Goal: Transaction & Acquisition: Purchase product/service

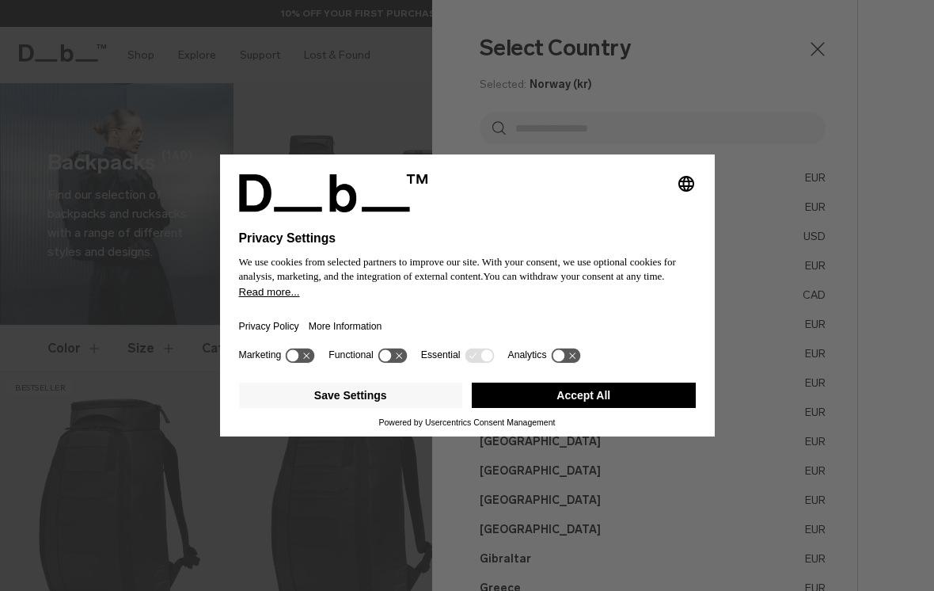
click at [917, 45] on div "Selecting an option will immediately change the language Privacy Settings We us…" at bounding box center [467, 295] width 934 height 591
click at [628, 397] on button "Accept All" at bounding box center [584, 394] width 224 height 25
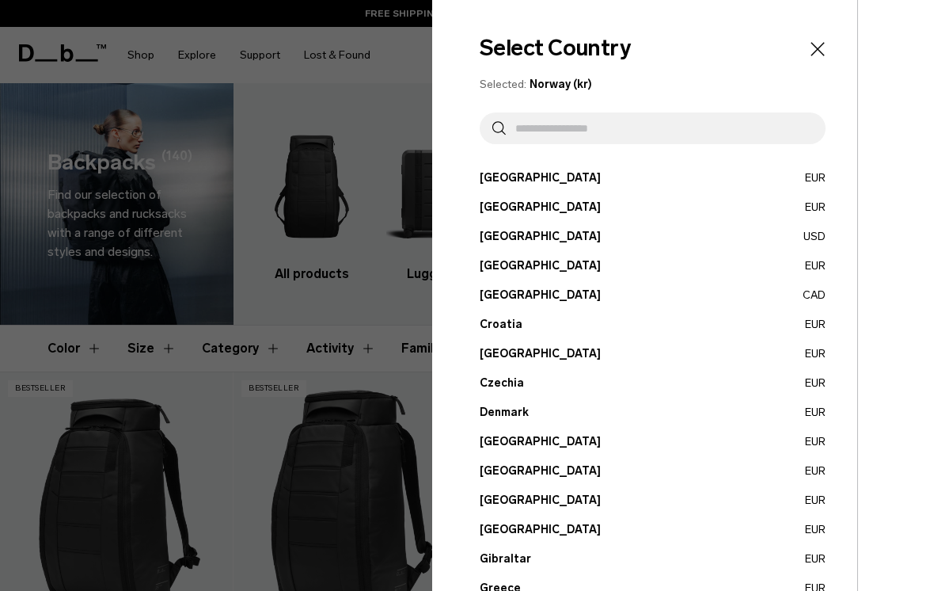
click at [822, 57] on icon "Close" at bounding box center [818, 49] width 22 height 22
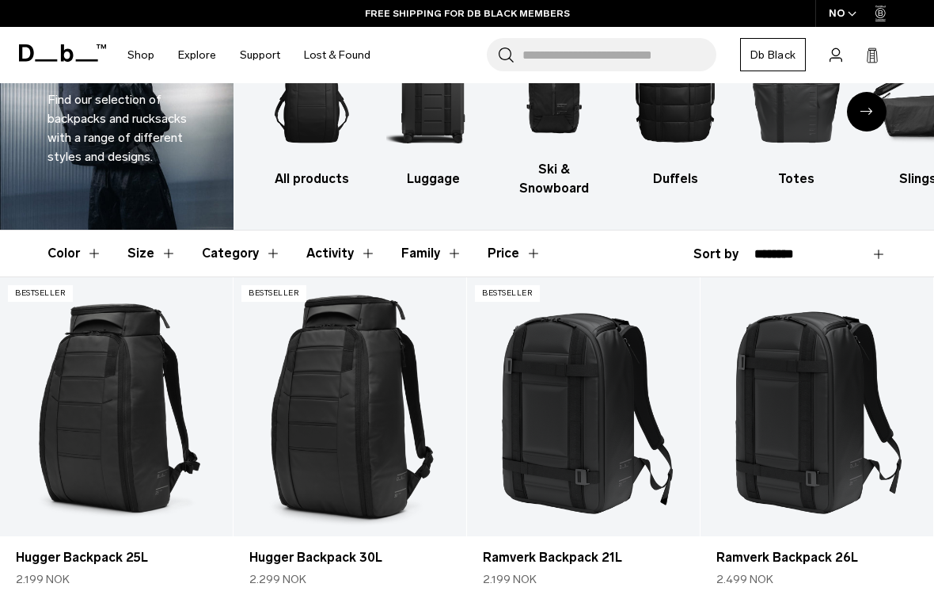
scroll to position [213, 0]
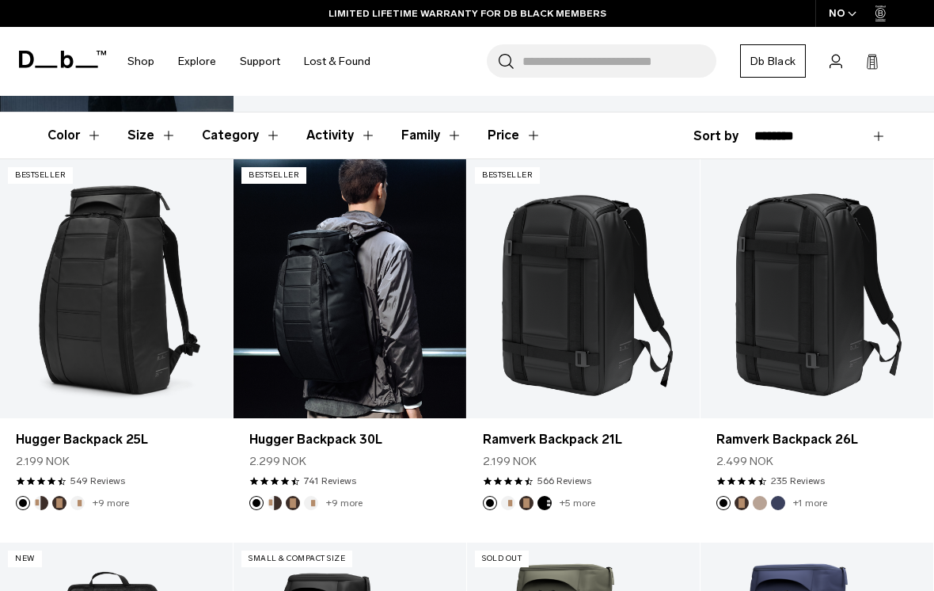
click at [370, 307] on link "Hugger Backpack 30L" at bounding box center [350, 288] width 233 height 259
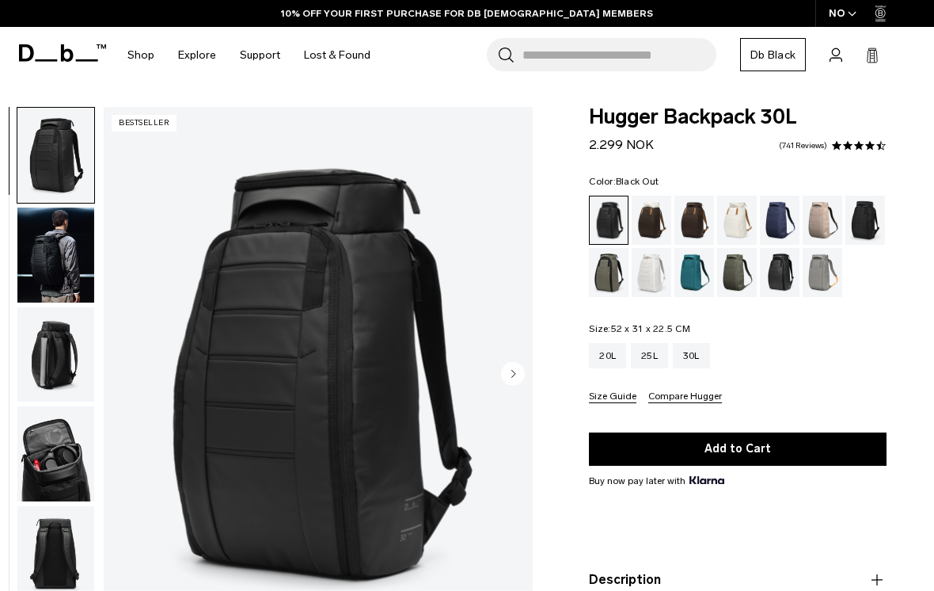
click at [70, 458] on img "button" at bounding box center [55, 453] width 77 height 95
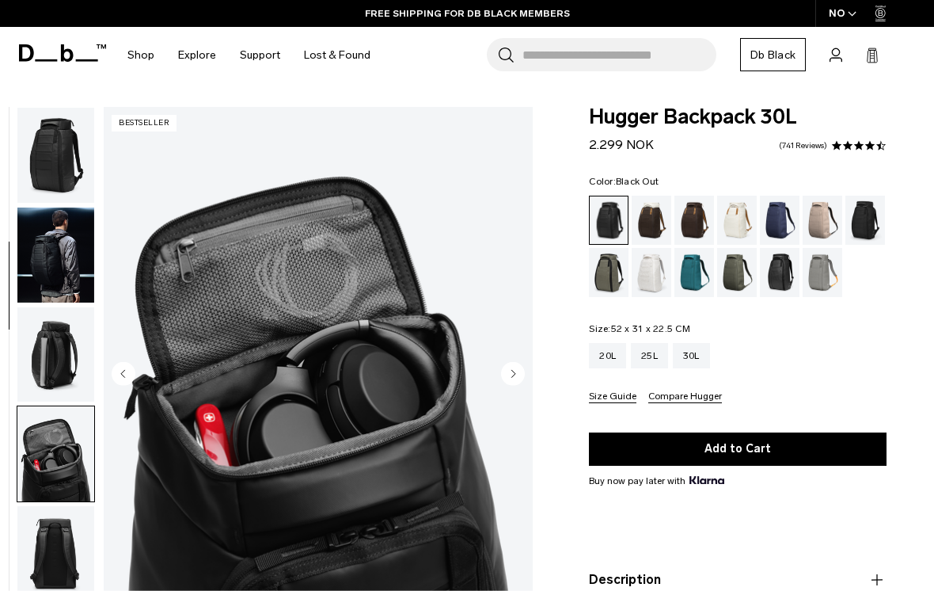
click at [50, 148] on img "button" at bounding box center [55, 155] width 77 height 95
